Goal: Information Seeking & Learning: Learn about a topic

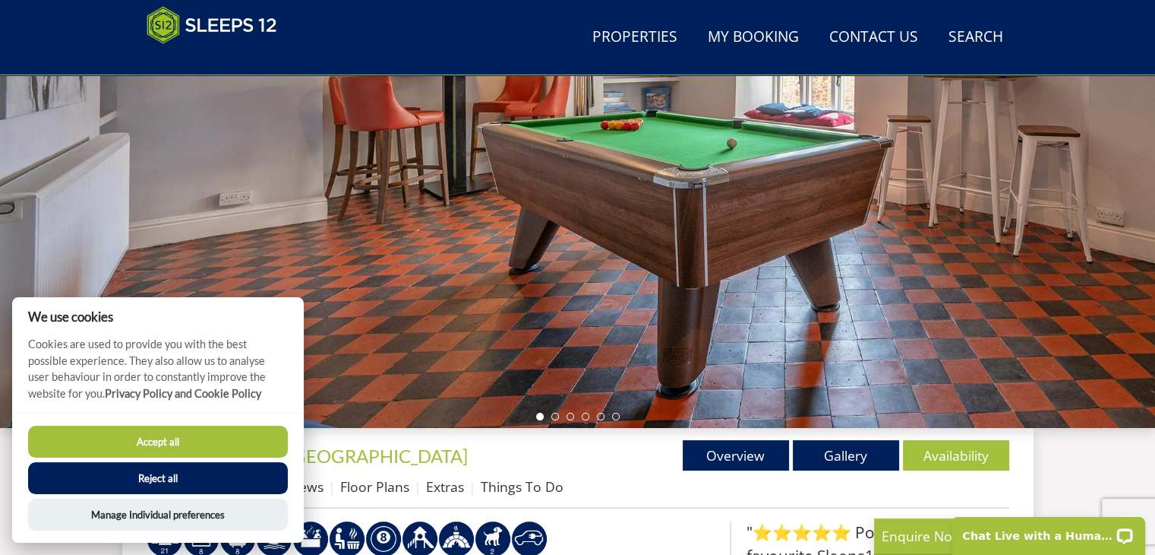
scroll to position [235, 0]
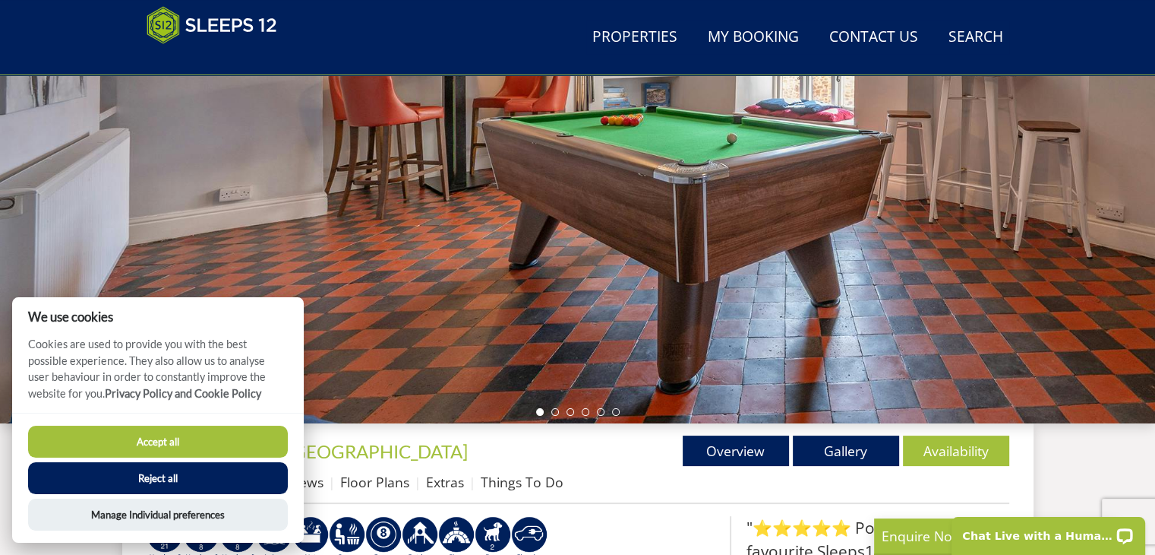
click at [251, 431] on button "Accept all" at bounding box center [158, 441] width 260 height 32
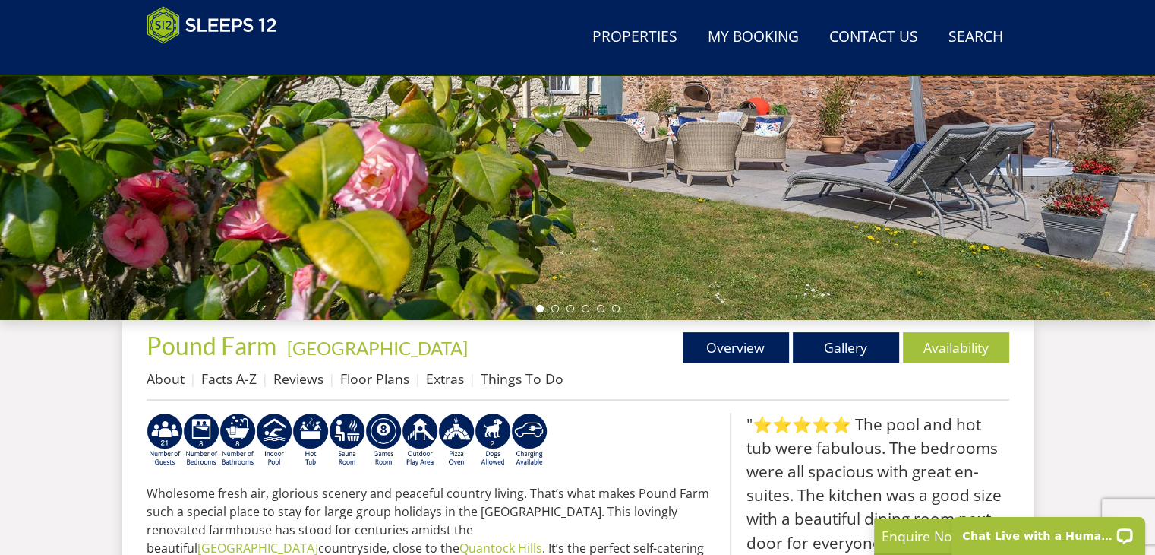
scroll to position [383, 0]
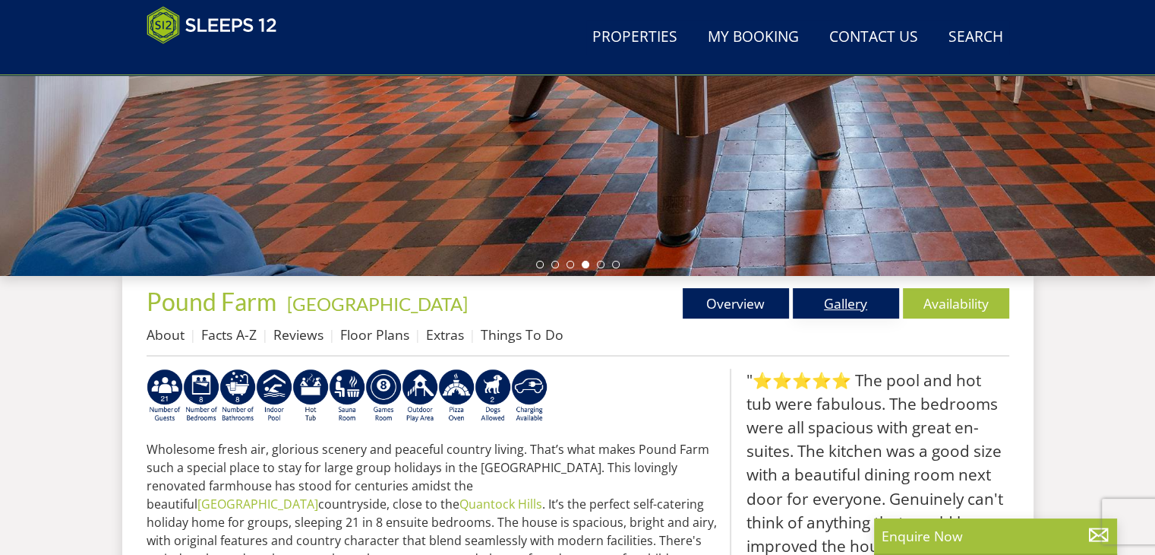
click at [842, 310] on link "Gallery" at bounding box center [846, 303] width 106 height 30
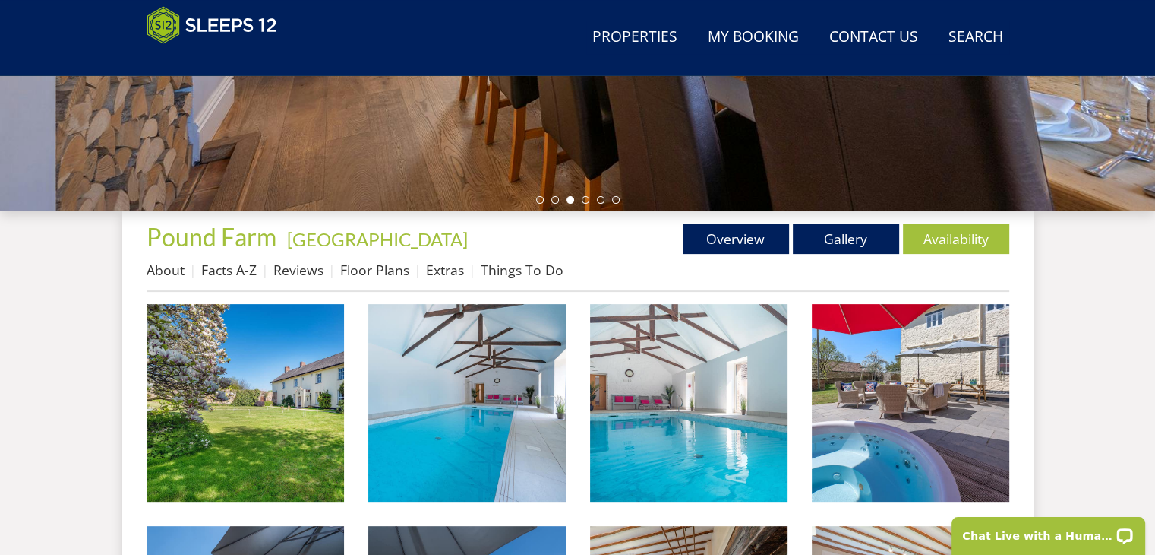
scroll to position [447, 0]
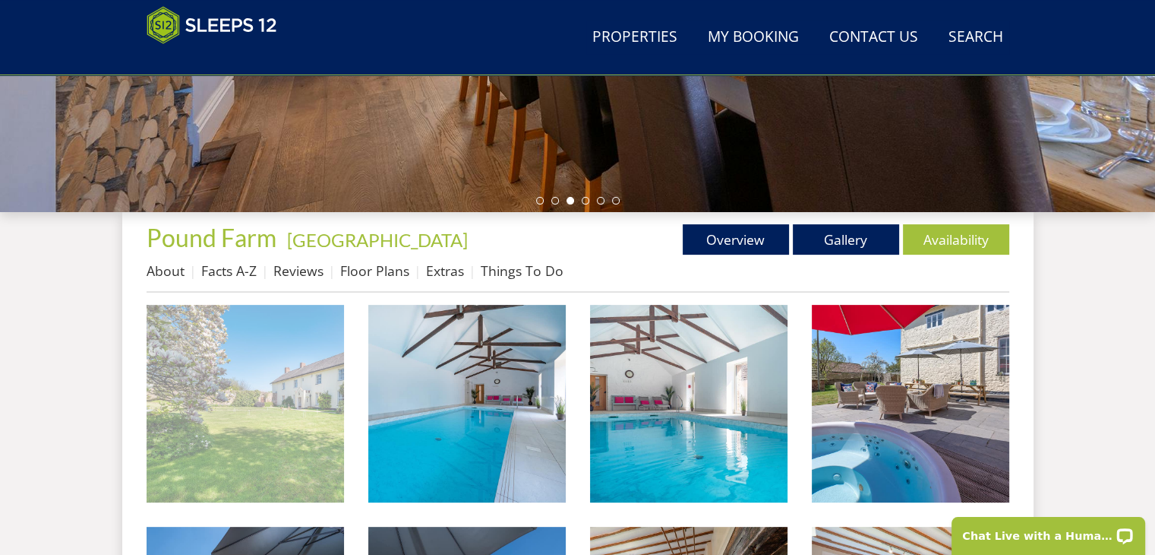
click at [273, 418] on img at bounding box center [246, 404] width 198 height 198
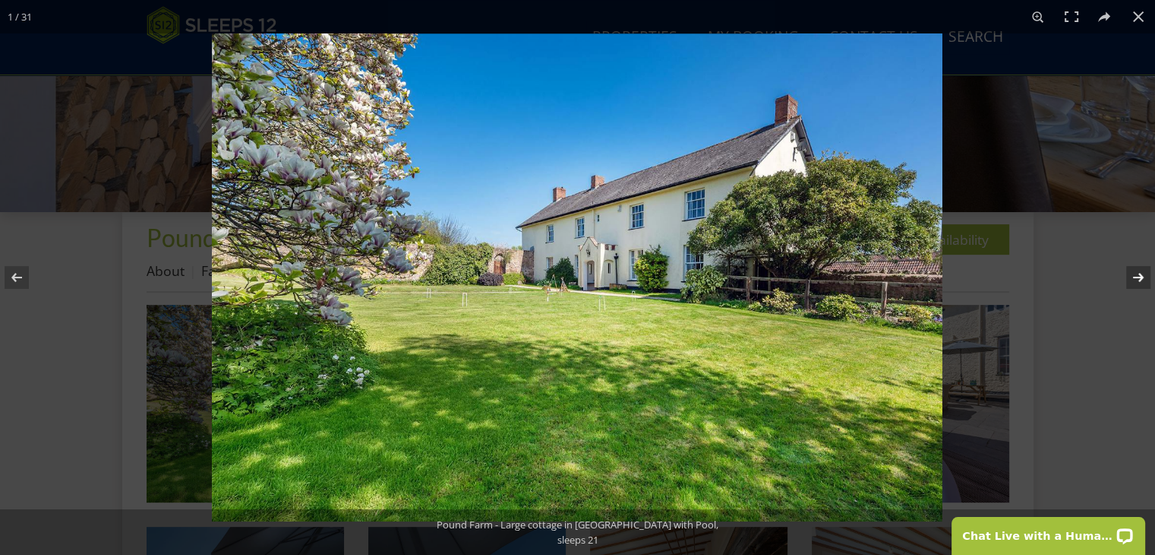
click at [1130, 280] on button at bounding box center [1128, 277] width 53 height 76
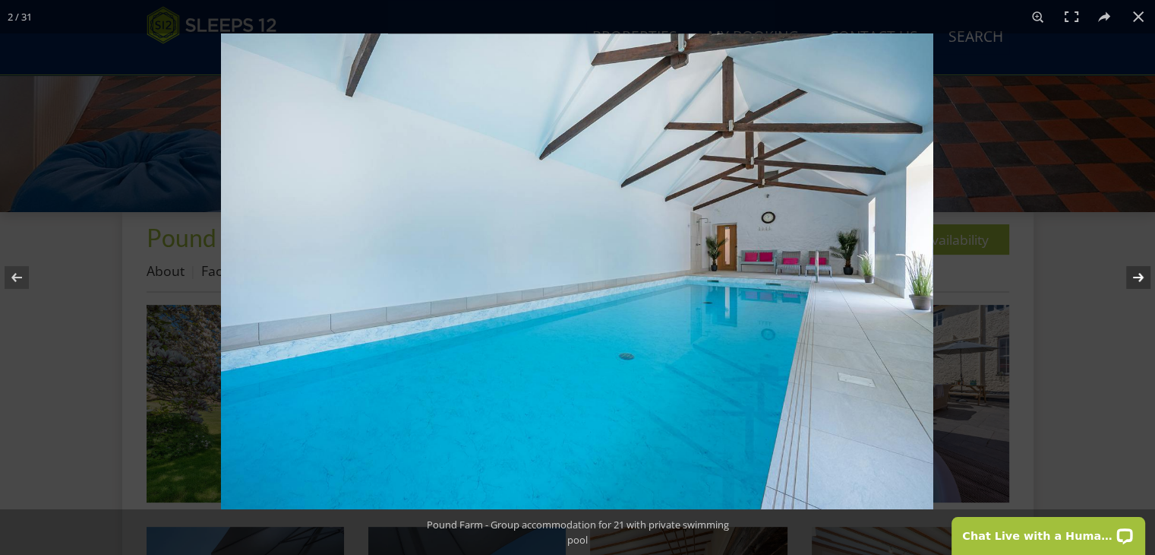
click at [1133, 277] on button at bounding box center [1128, 277] width 53 height 76
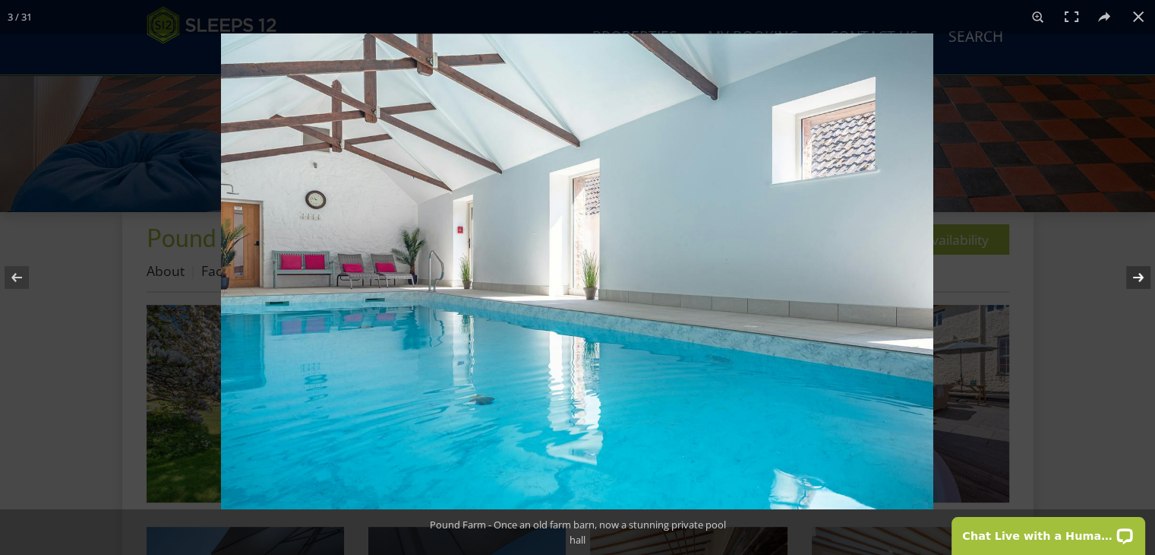
click at [1132, 278] on button at bounding box center [1128, 277] width 53 height 76
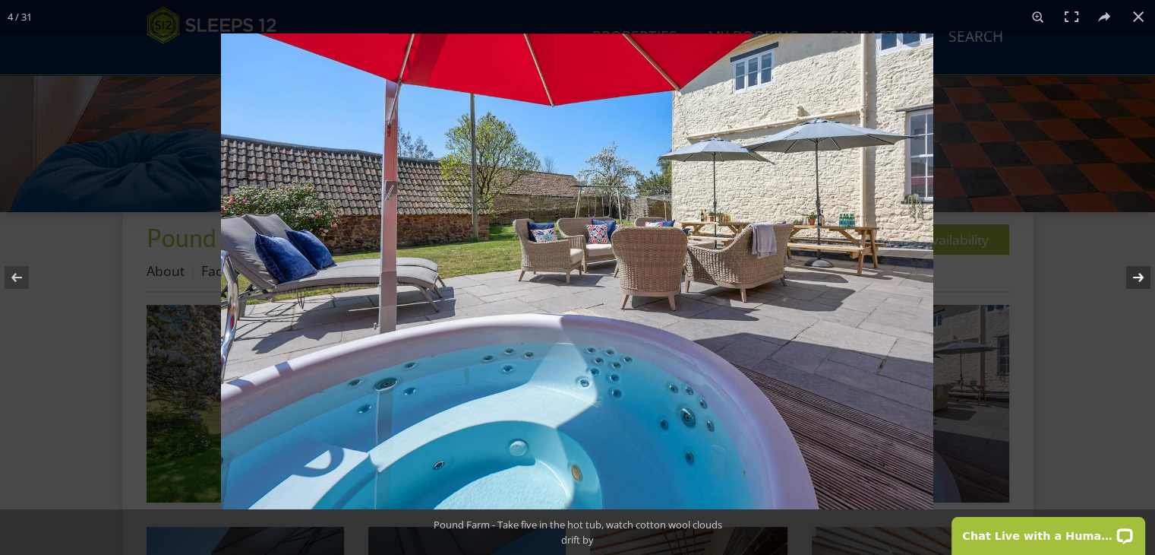
click at [1133, 279] on button at bounding box center [1128, 277] width 53 height 76
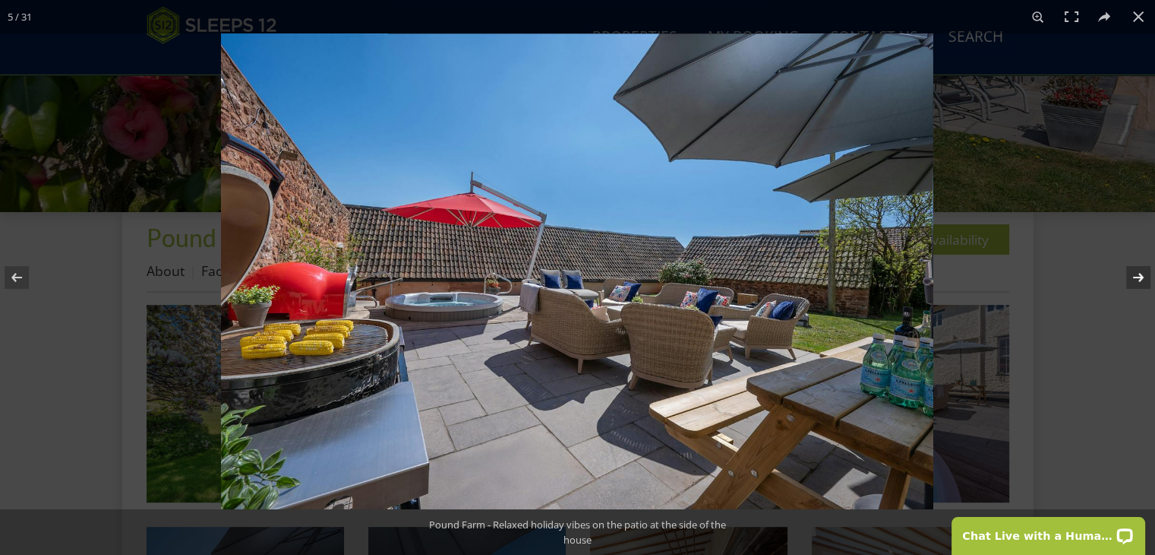
click at [1140, 280] on button at bounding box center [1128, 277] width 53 height 76
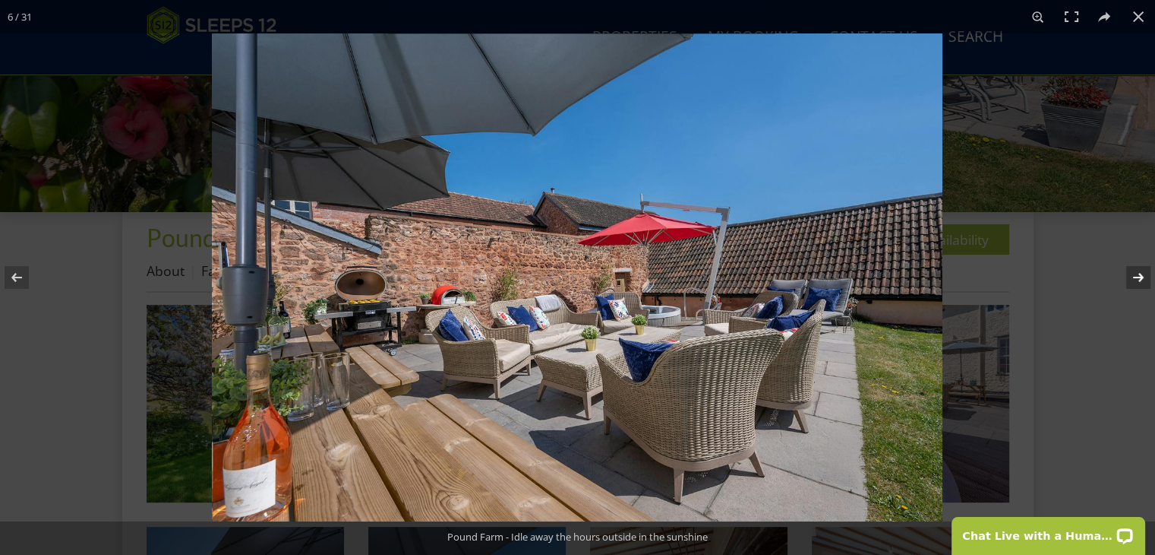
click at [1130, 280] on button at bounding box center [1128, 277] width 53 height 76
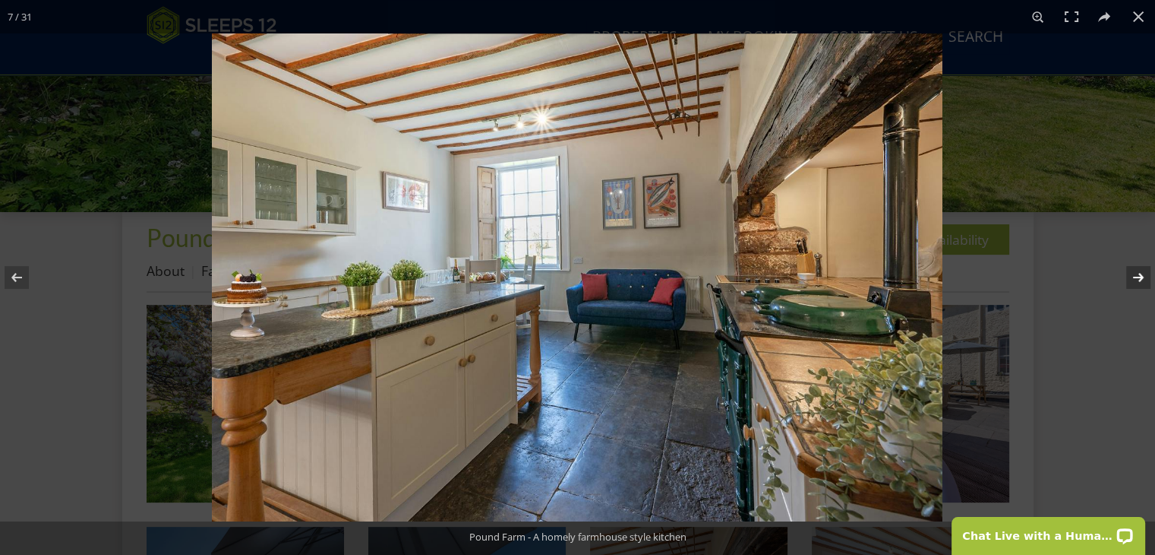
click at [1140, 280] on button at bounding box center [1128, 277] width 53 height 76
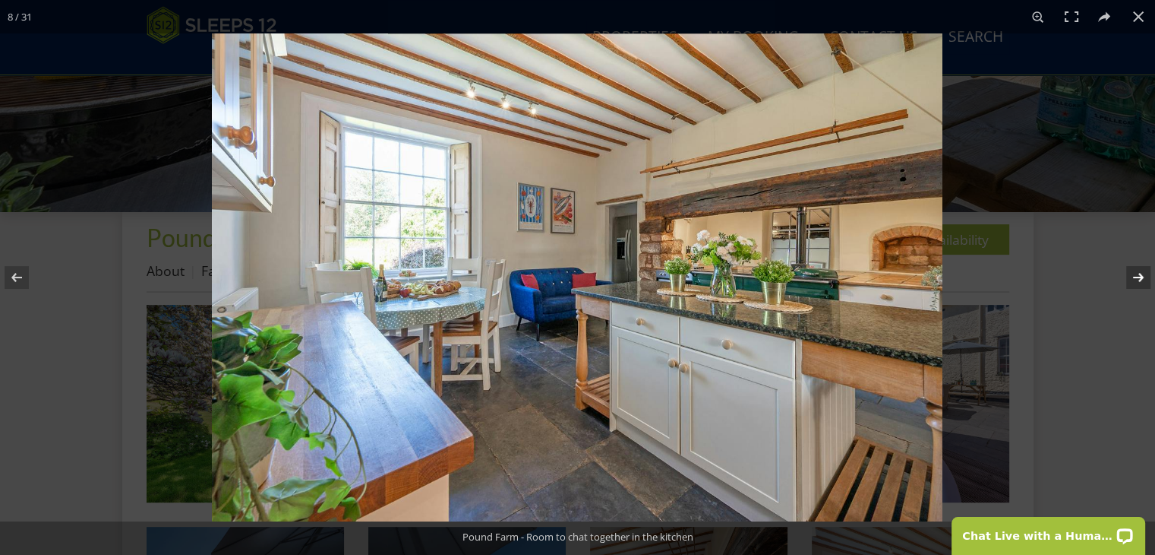
click at [1130, 277] on button at bounding box center [1128, 277] width 53 height 76
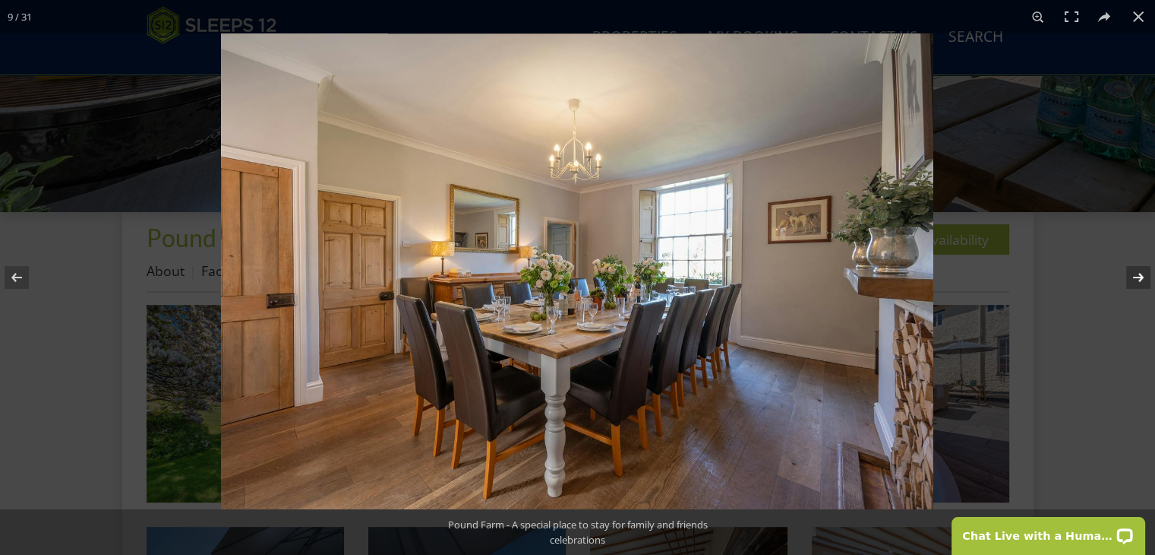
click at [1130, 278] on button at bounding box center [1128, 277] width 53 height 76
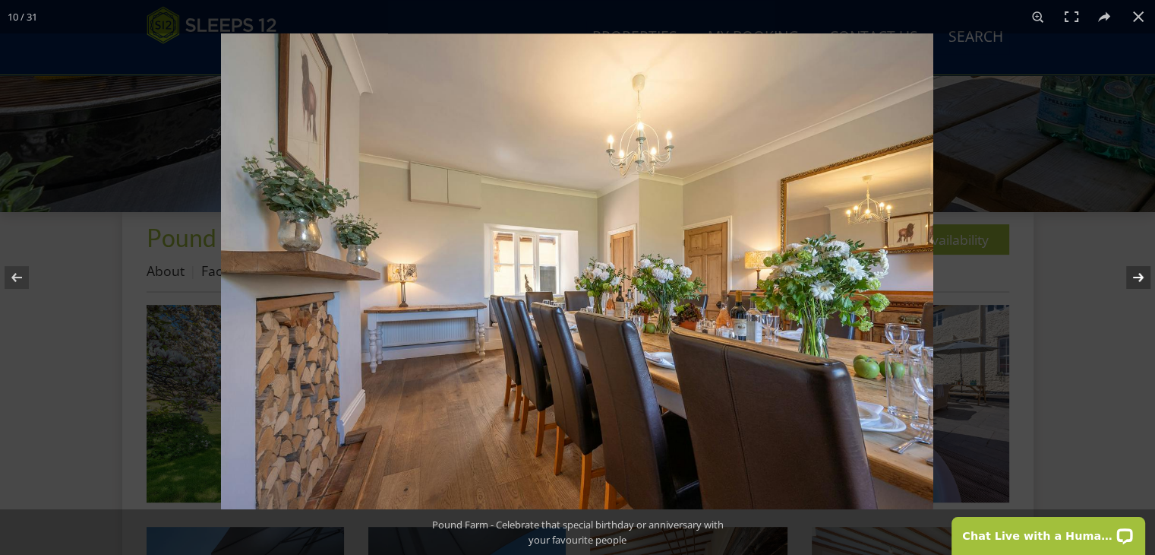
click at [1130, 277] on button at bounding box center [1128, 277] width 53 height 76
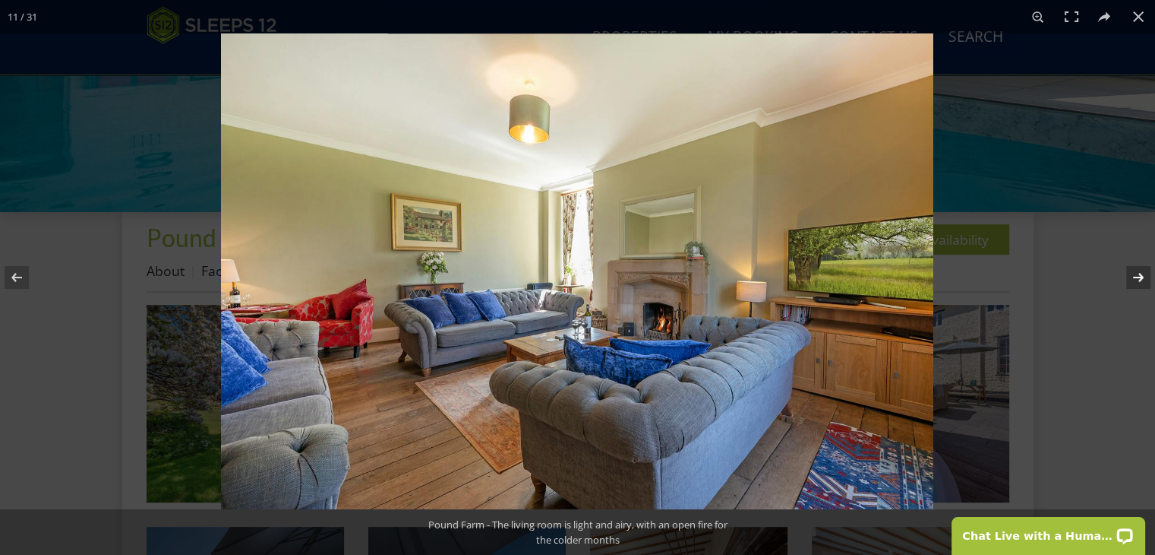
click at [1134, 287] on button at bounding box center [1128, 277] width 53 height 76
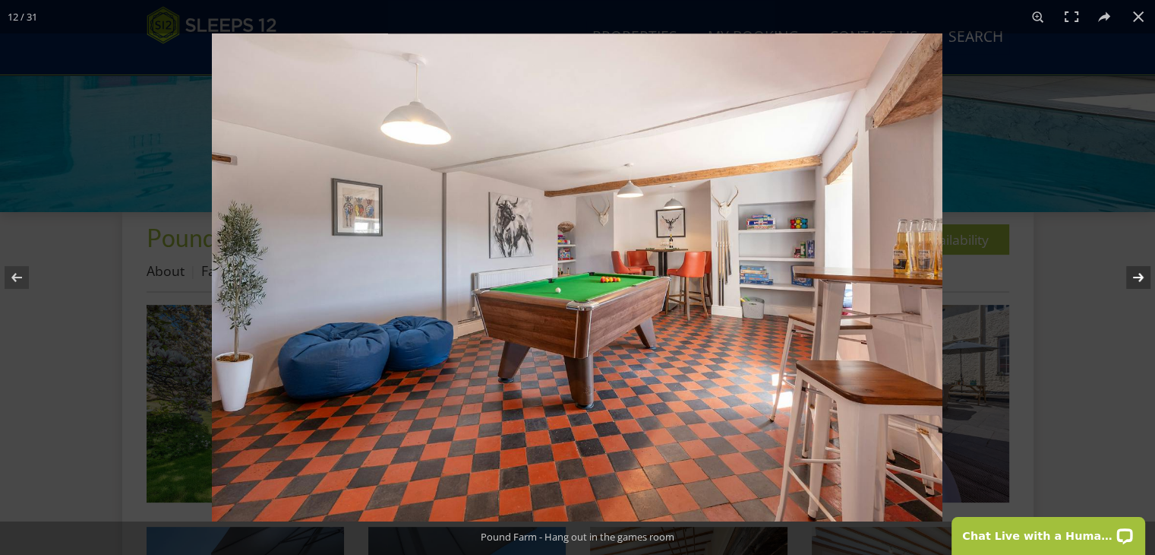
click at [1140, 280] on button at bounding box center [1128, 277] width 53 height 76
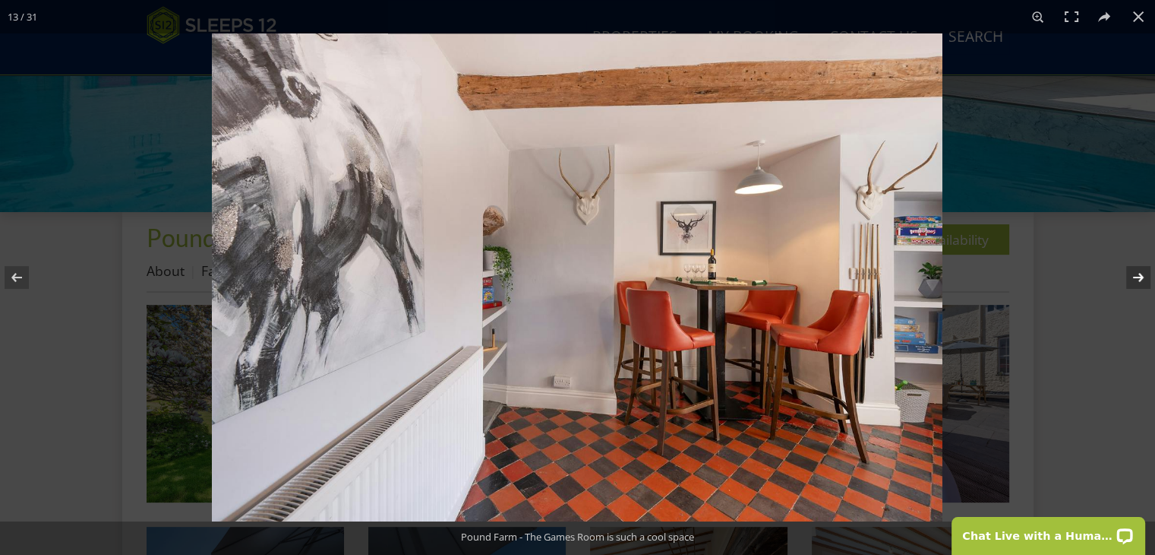
click at [1140, 279] on button at bounding box center [1128, 277] width 53 height 76
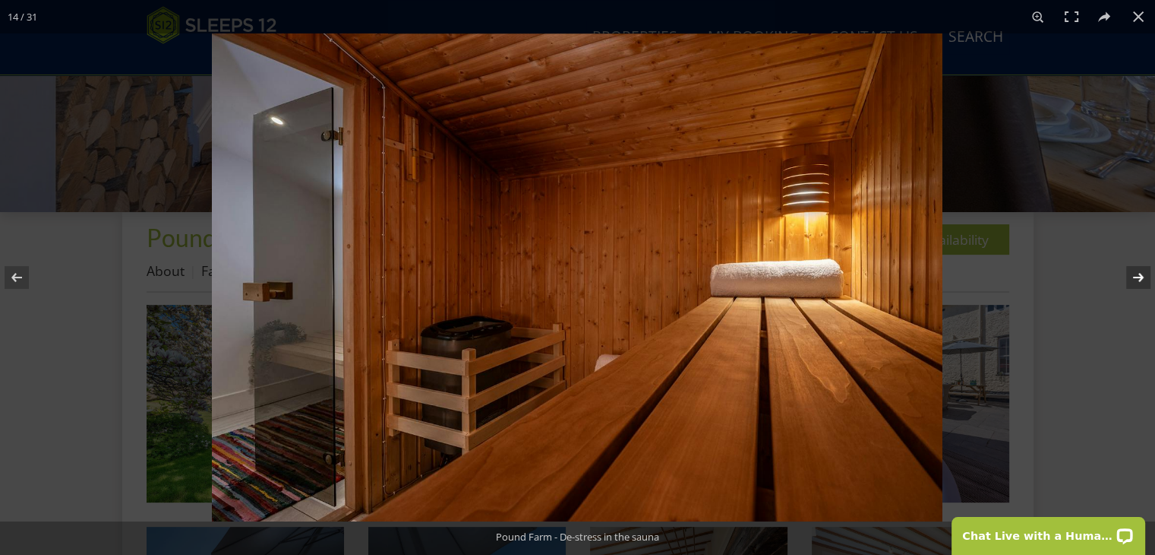
click at [1144, 276] on button at bounding box center [1128, 277] width 53 height 76
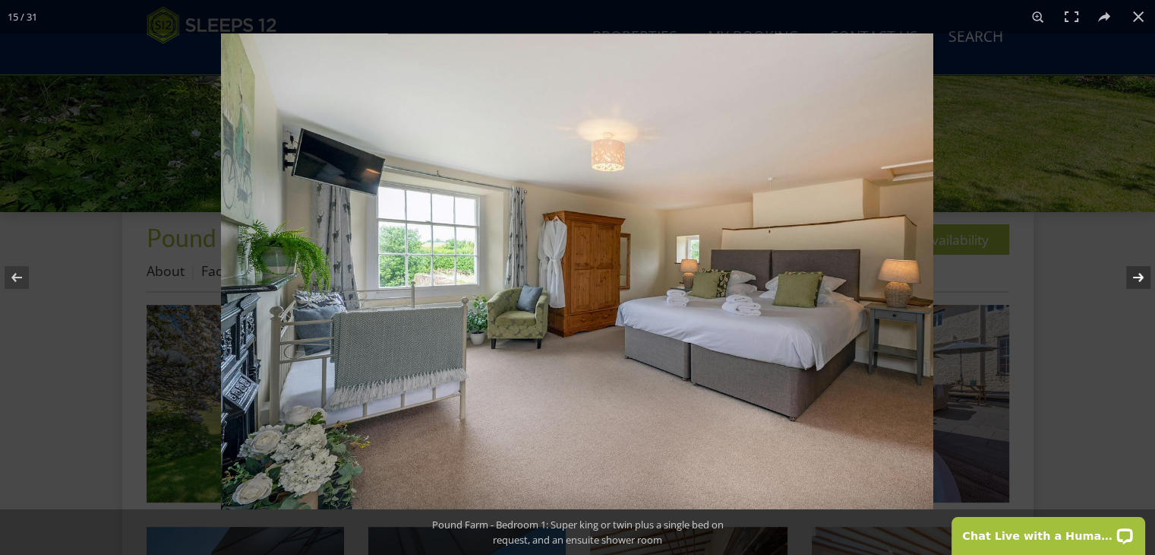
click at [1139, 282] on button at bounding box center [1128, 277] width 53 height 76
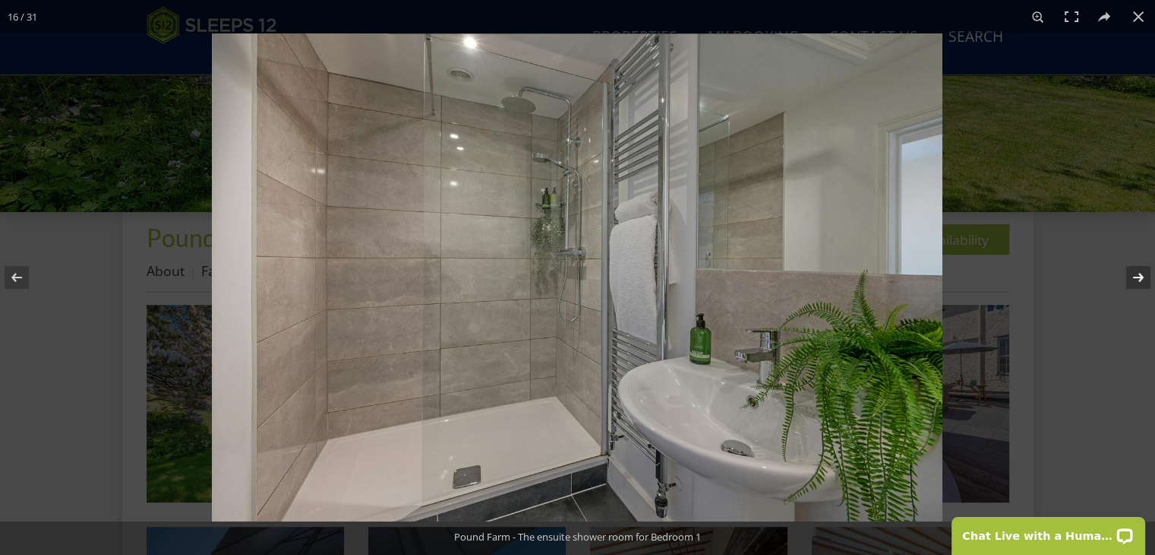
click at [1138, 280] on button at bounding box center [1128, 277] width 53 height 76
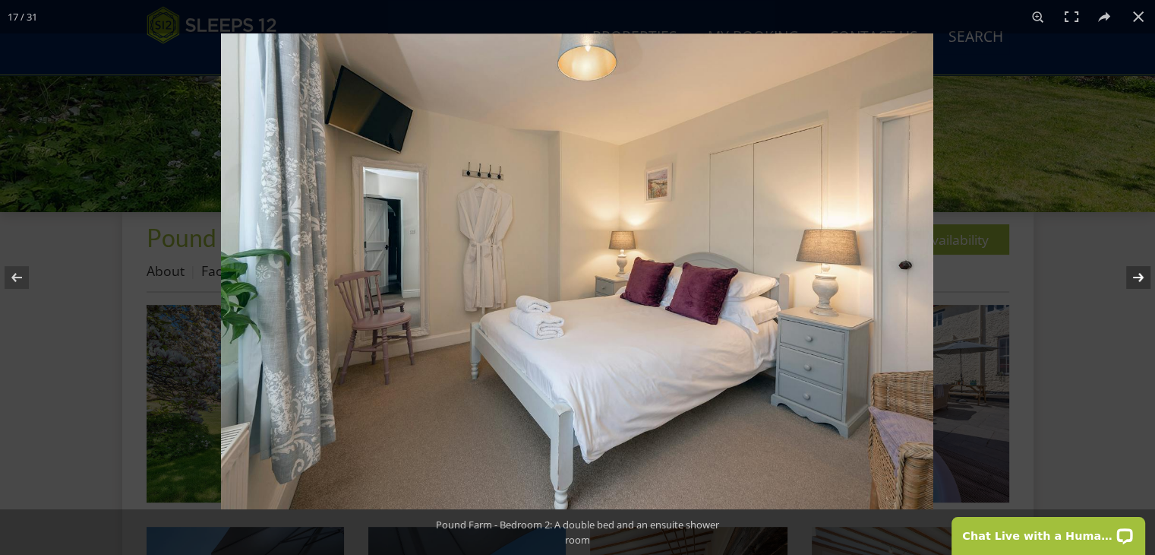
click at [1140, 278] on button at bounding box center [1128, 277] width 53 height 76
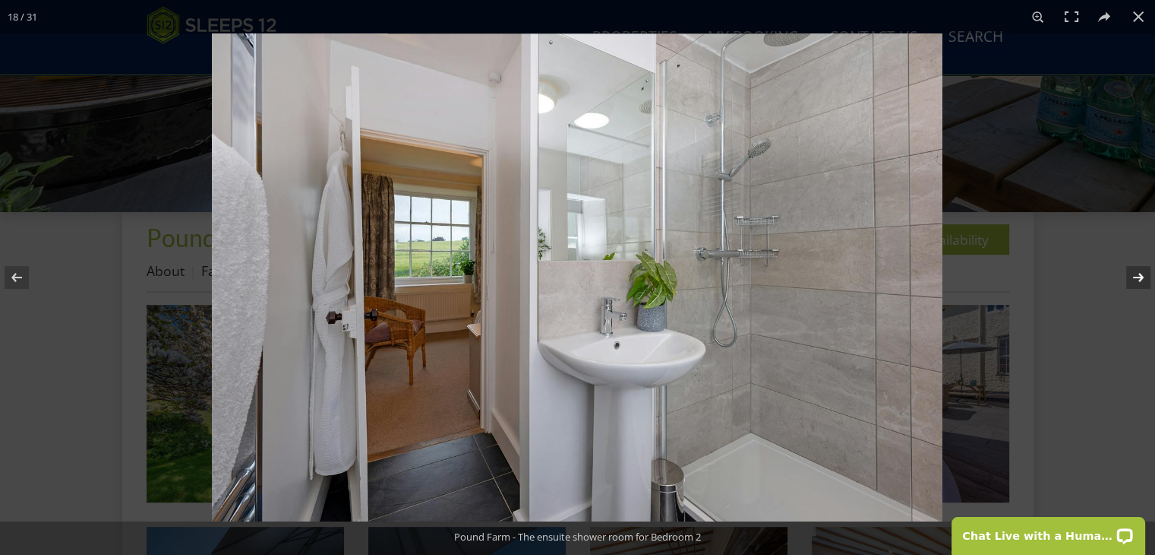
click at [1143, 279] on button at bounding box center [1128, 277] width 53 height 76
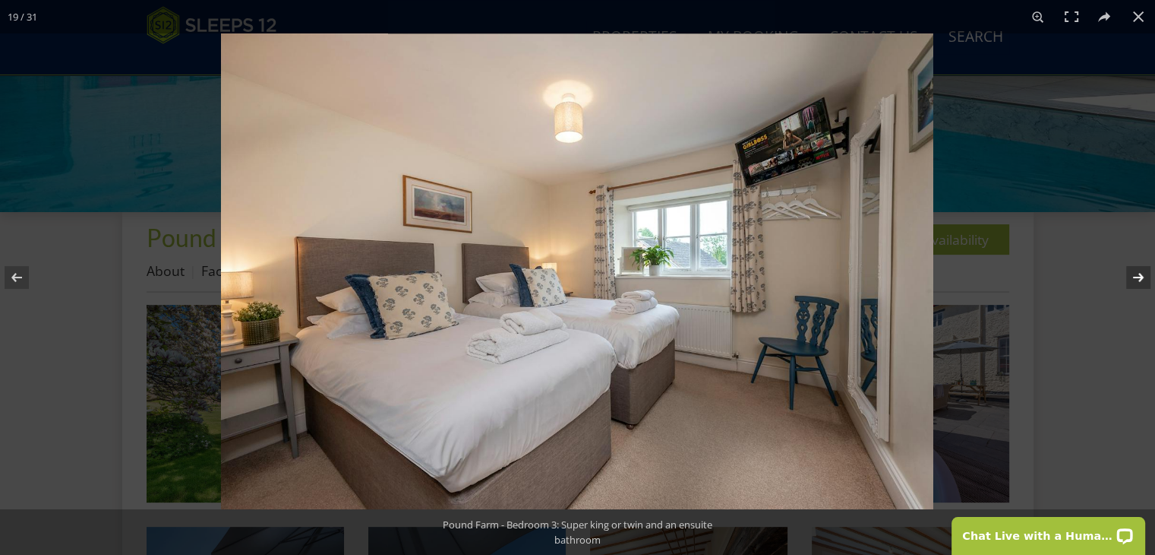
click at [1141, 279] on button at bounding box center [1128, 277] width 53 height 76
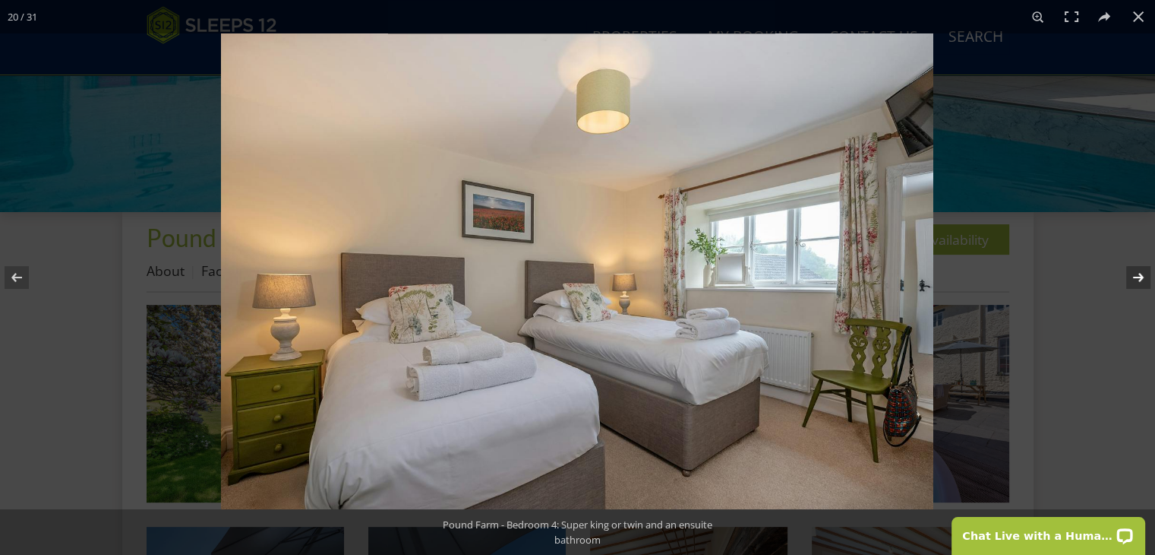
click at [1140, 280] on button at bounding box center [1128, 277] width 53 height 76
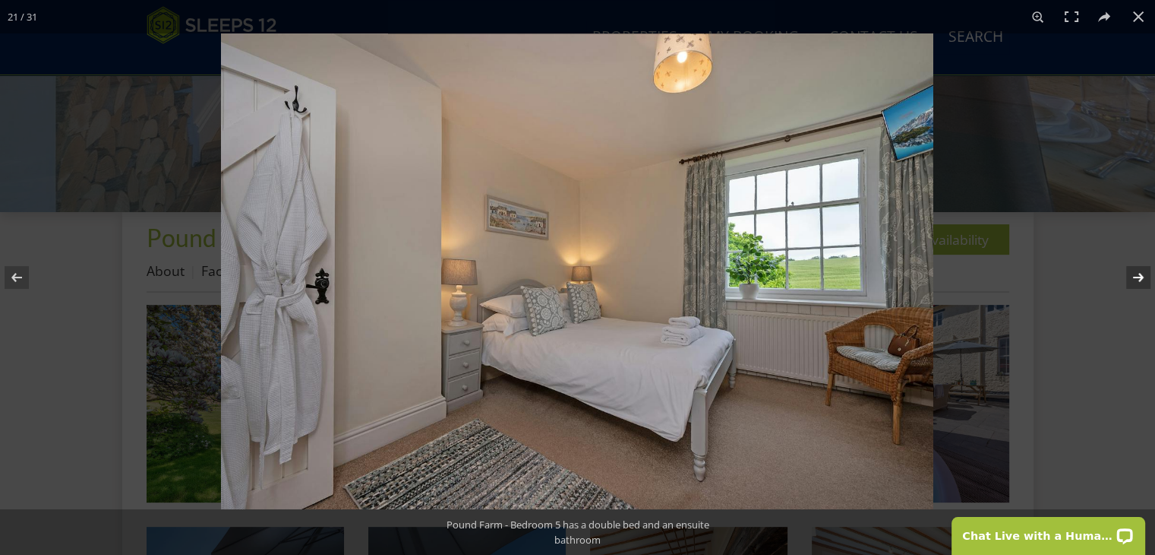
click at [1145, 280] on button at bounding box center [1128, 277] width 53 height 76
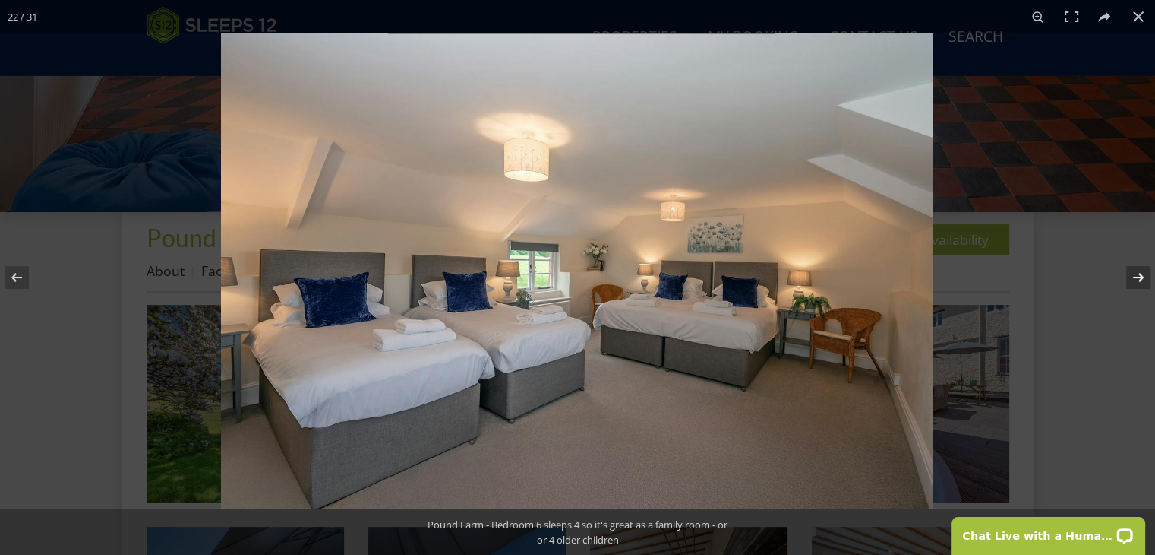
click at [1140, 279] on button at bounding box center [1128, 277] width 53 height 76
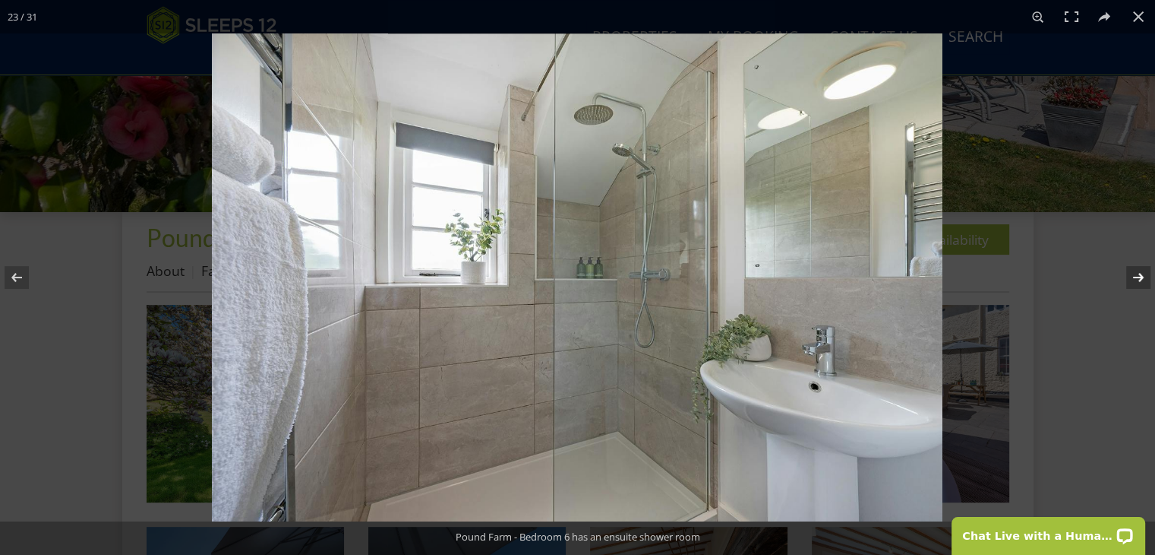
click at [1143, 277] on button at bounding box center [1128, 277] width 53 height 76
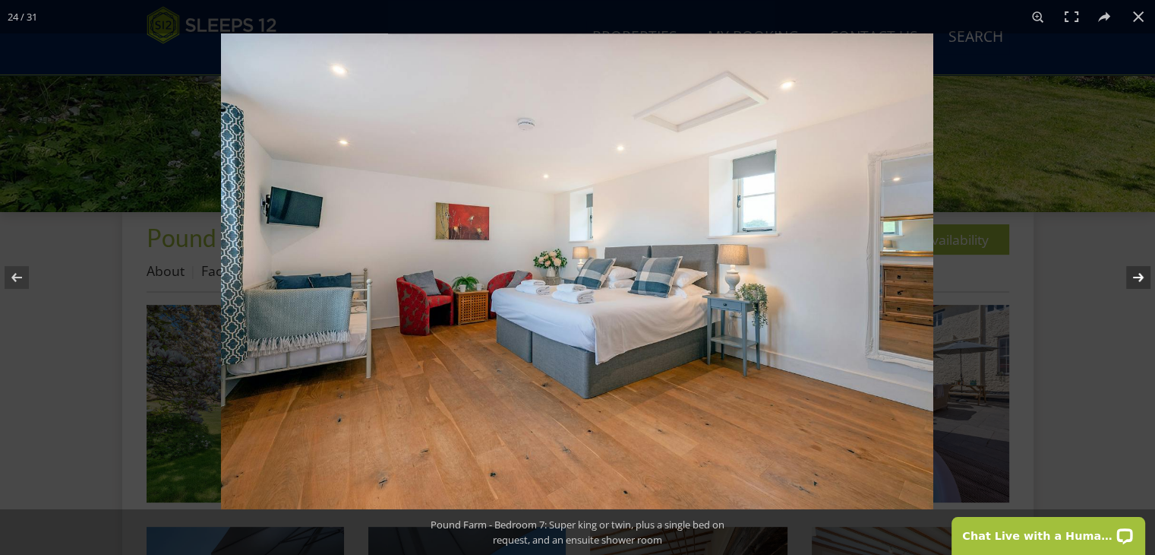
click at [1136, 283] on button at bounding box center [1128, 277] width 53 height 76
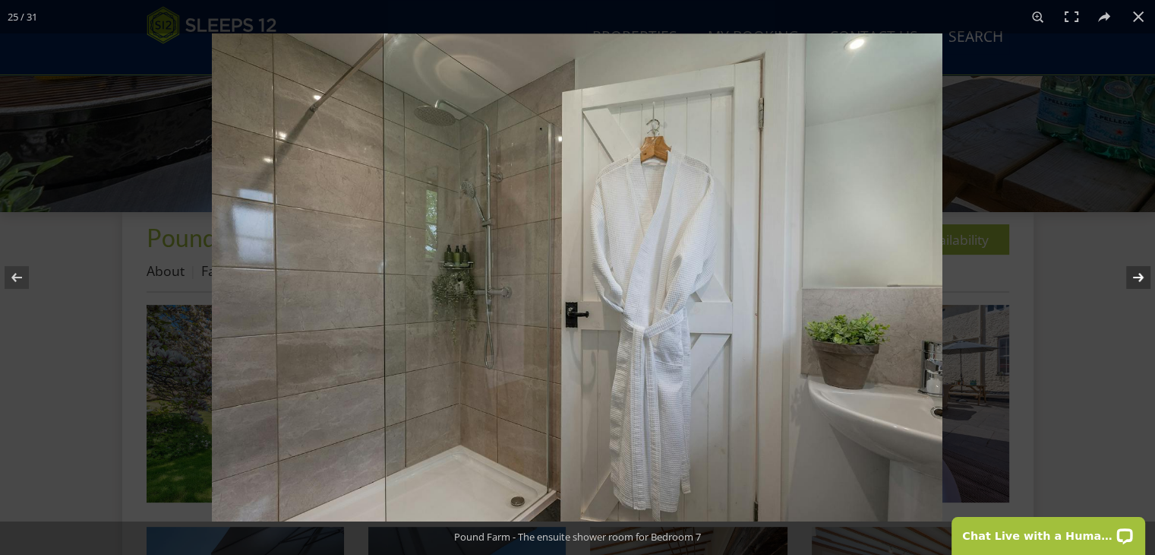
click at [1143, 282] on button at bounding box center [1128, 277] width 53 height 76
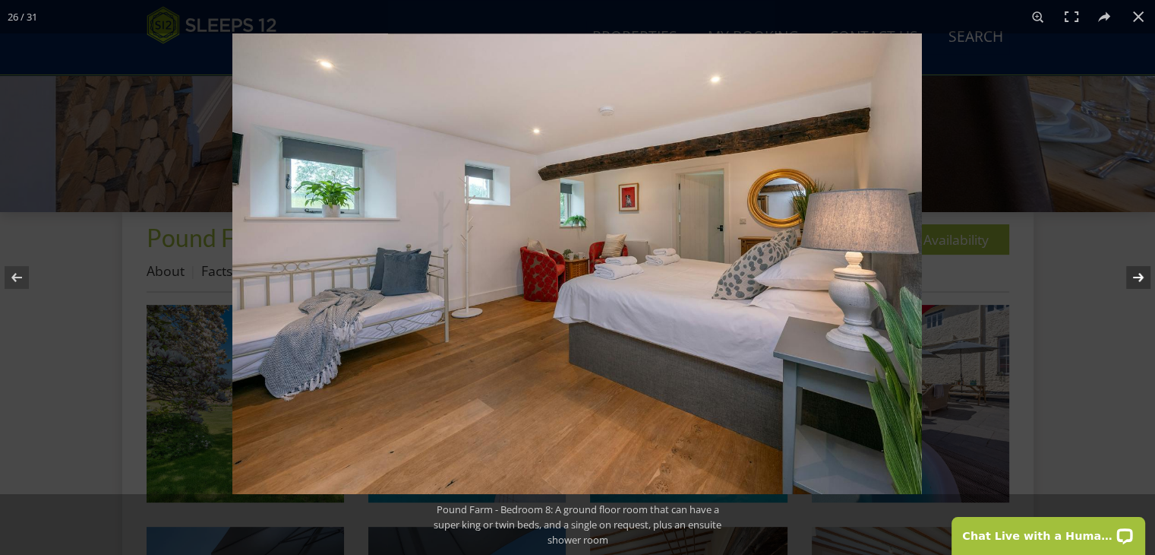
click at [1136, 281] on button at bounding box center [1128, 277] width 53 height 76
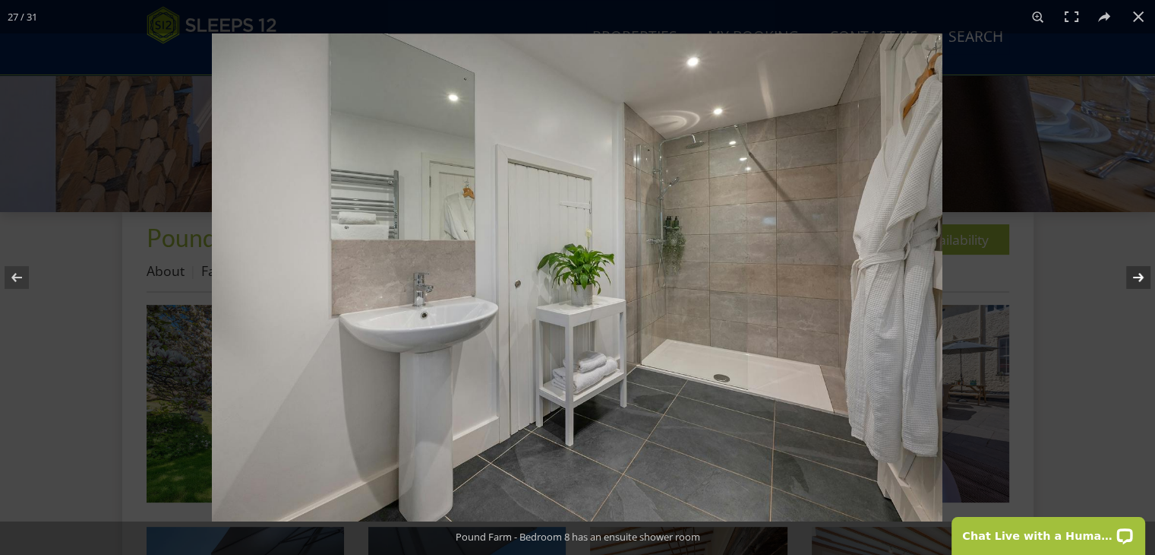
click at [1140, 279] on button at bounding box center [1128, 277] width 53 height 76
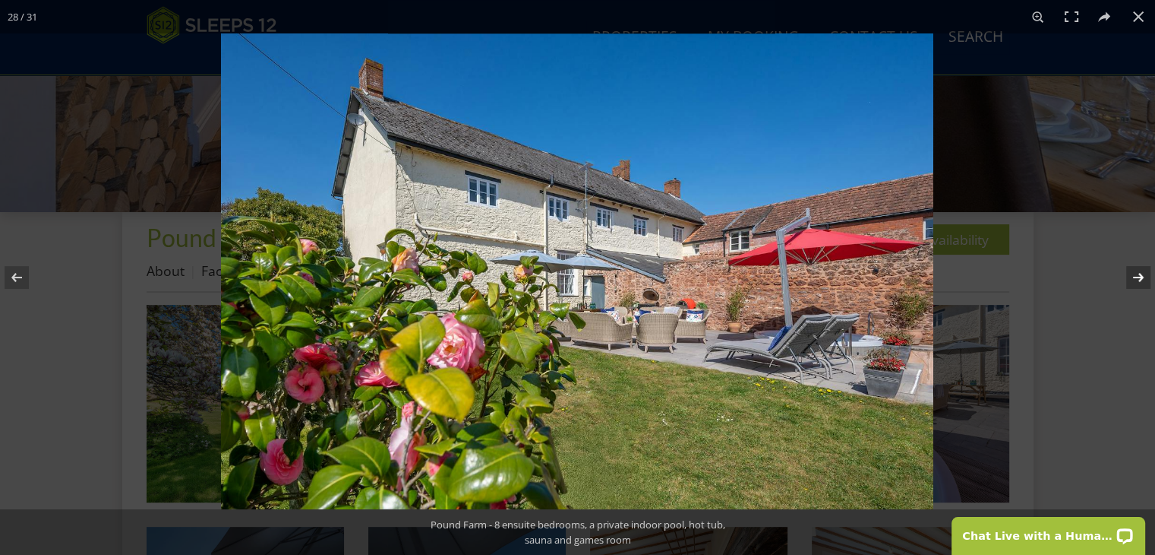
click at [1141, 281] on button at bounding box center [1128, 277] width 53 height 76
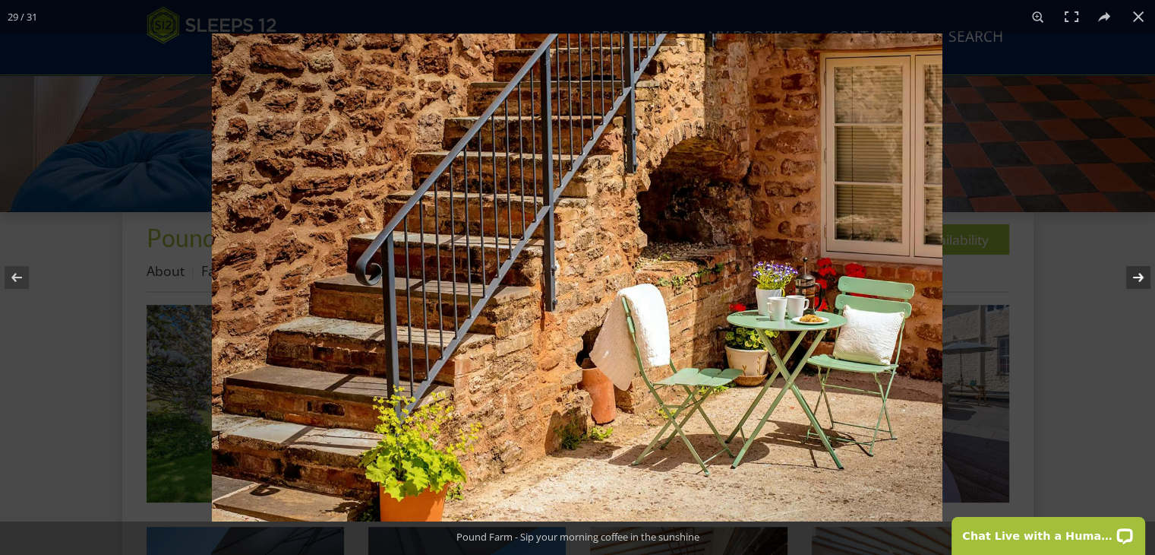
click at [1140, 277] on button at bounding box center [1128, 277] width 53 height 76
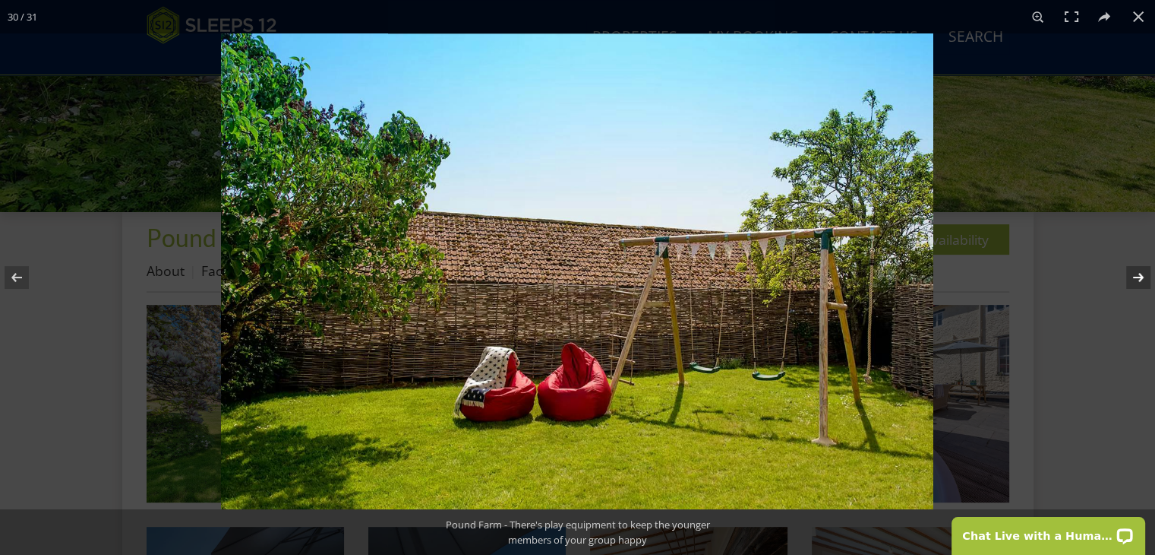
click at [1140, 283] on button at bounding box center [1128, 277] width 53 height 76
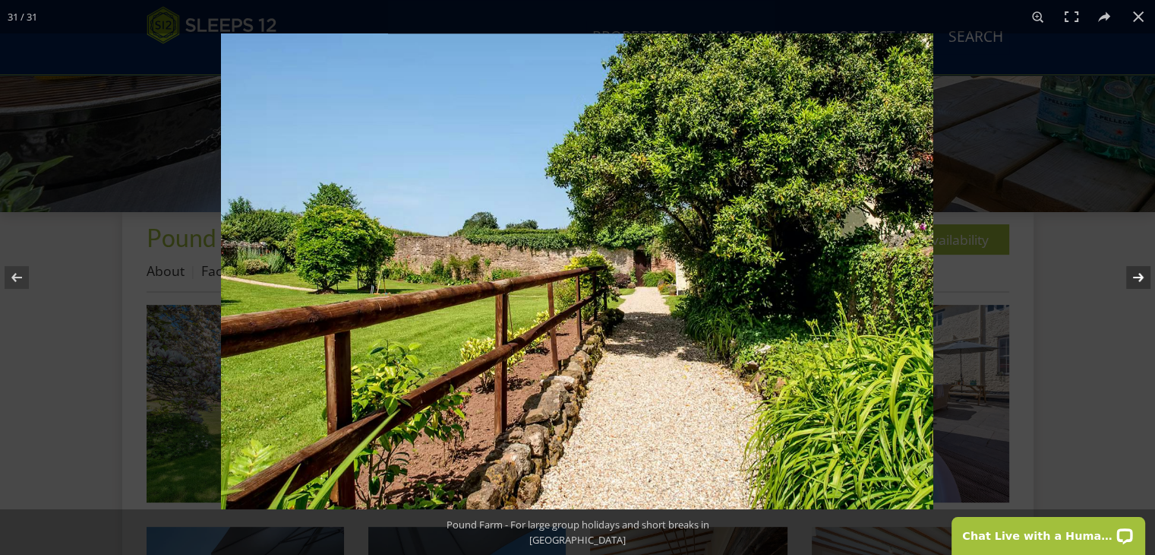
click at [1147, 273] on button at bounding box center [1128, 277] width 53 height 76
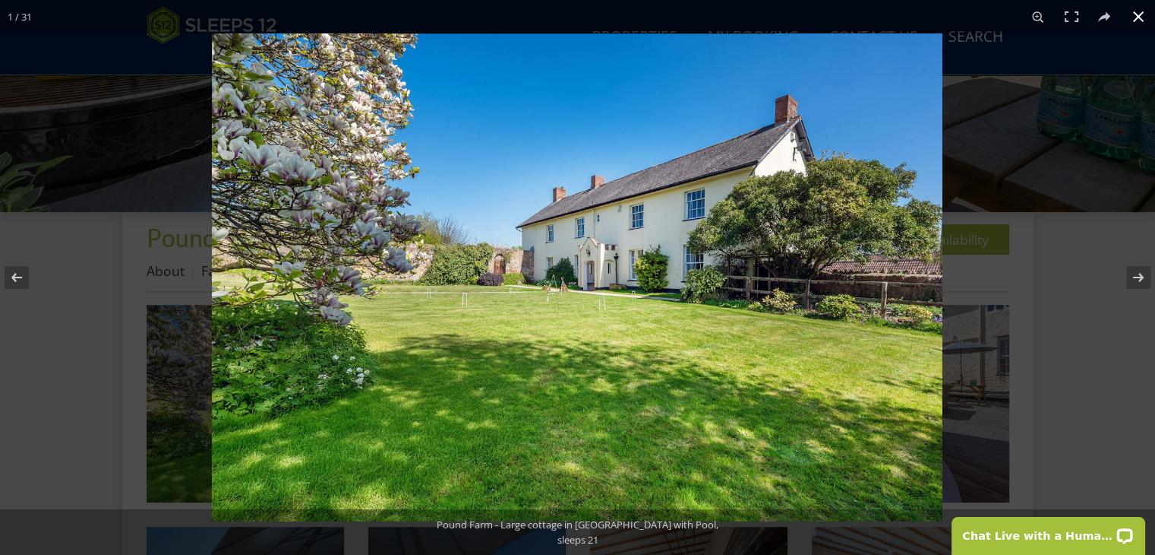
click at [1142, 18] on button at bounding box center [1138, 16] width 33 height 33
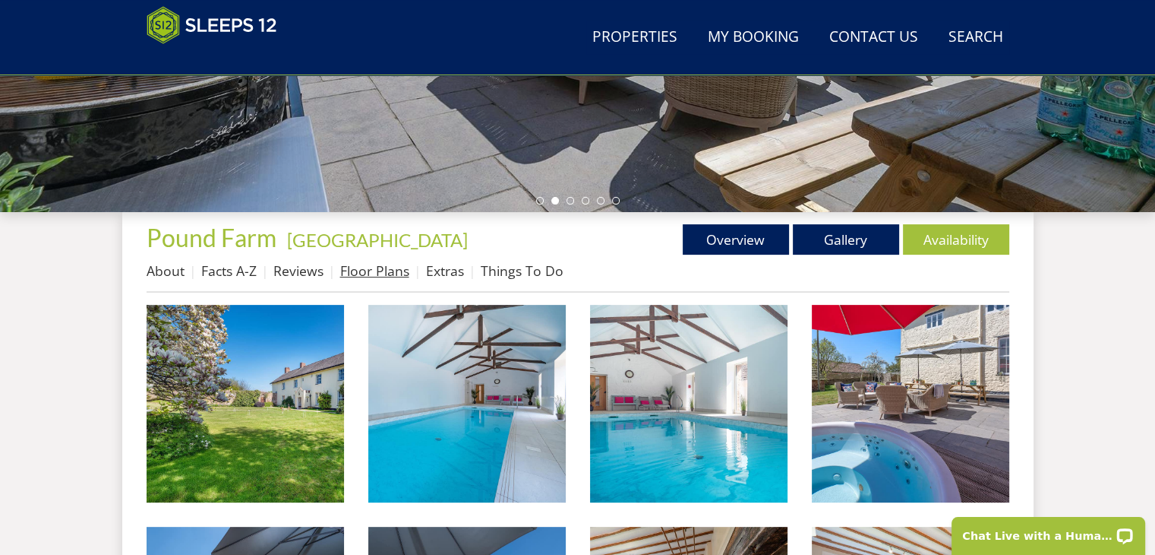
click at [373, 267] on link "Floor Plans" at bounding box center [374, 270] width 69 height 18
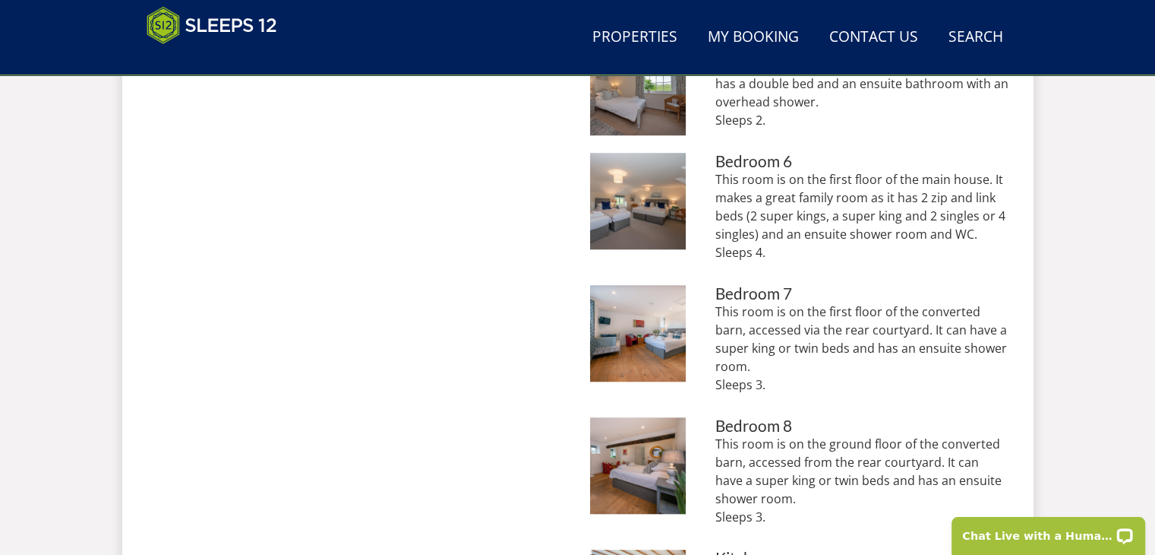
scroll to position [1291, 0]
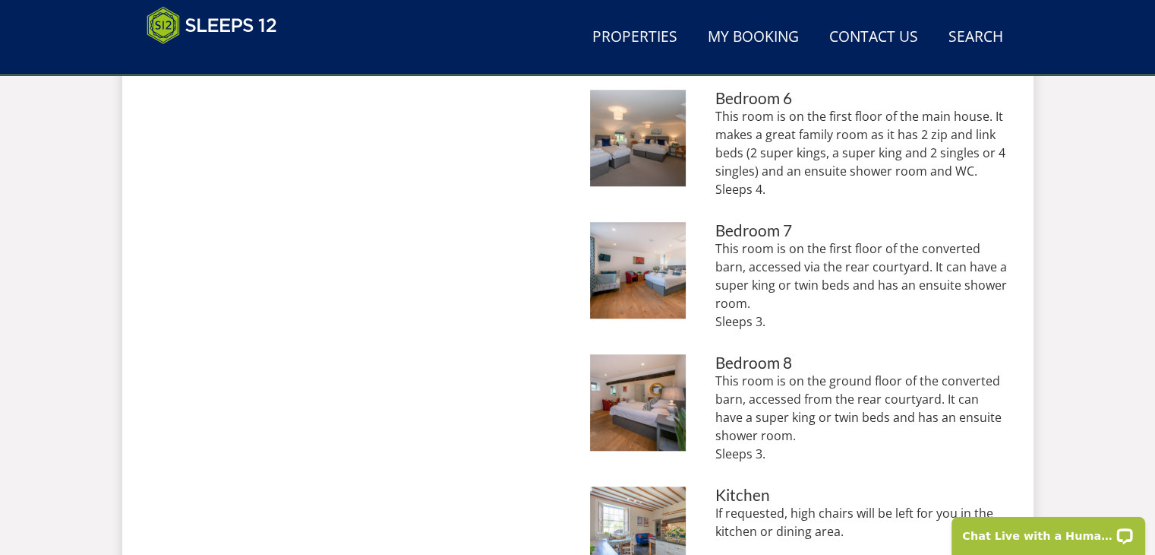
click at [884, 451] on div "This room is on the ground floor of the converted barn, accessed from the rear …" at bounding box center [862, 422] width 293 height 103
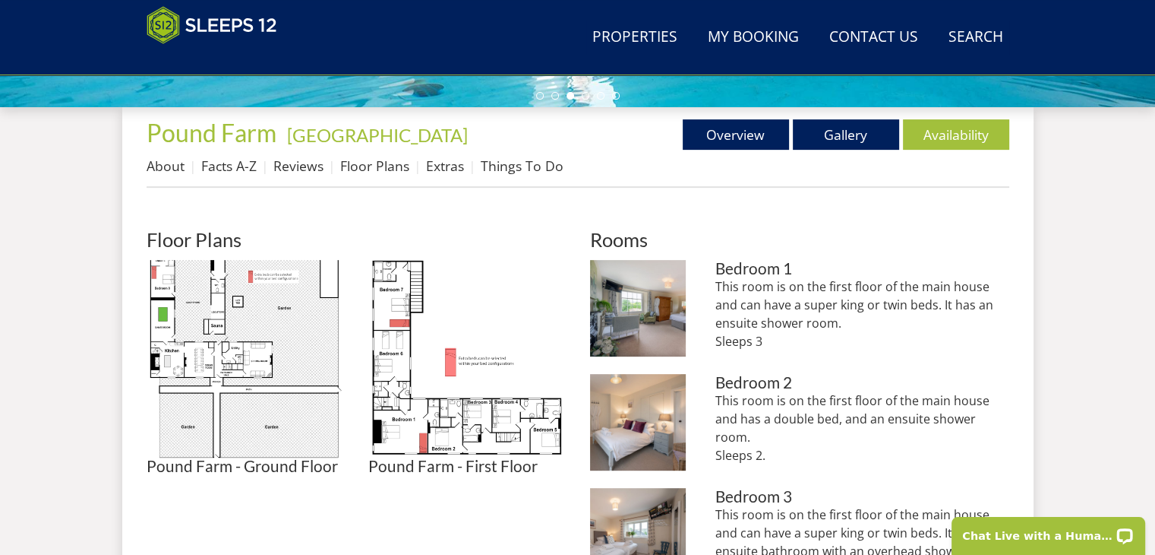
scroll to position [599, 0]
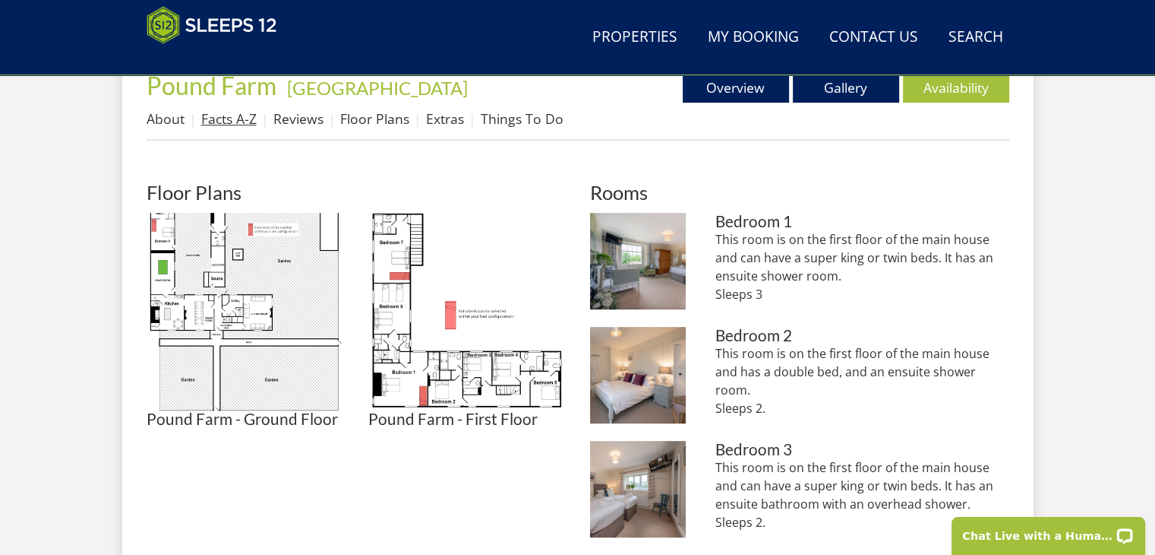
click at [228, 122] on link "Facts A-Z" at bounding box center [228, 118] width 55 height 18
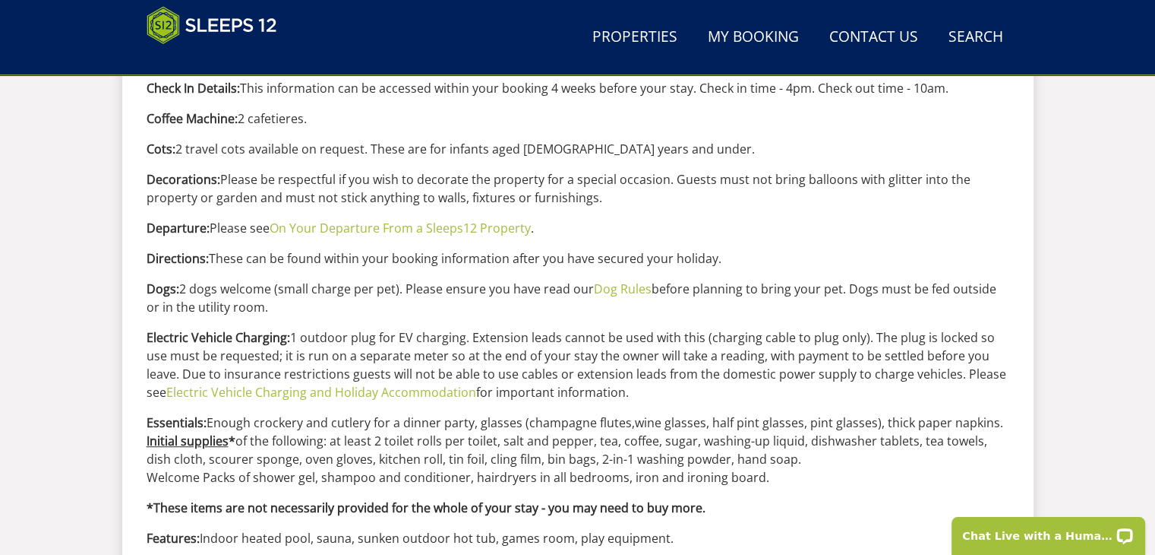
scroll to position [906, 0]
